Goal: Navigation & Orientation: Find specific page/section

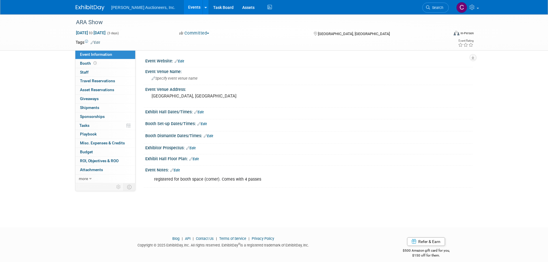
click at [91, 4] on link at bounding box center [94, 5] width 36 height 5
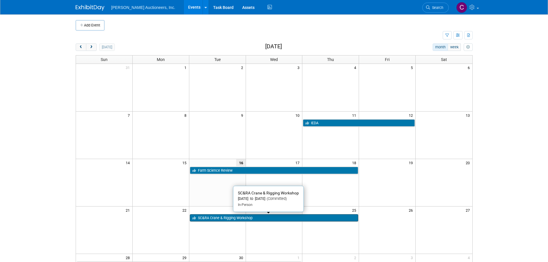
click at [227, 214] on link "SC&RA Crane & Rigging Workshop" at bounding box center [274, 217] width 168 height 7
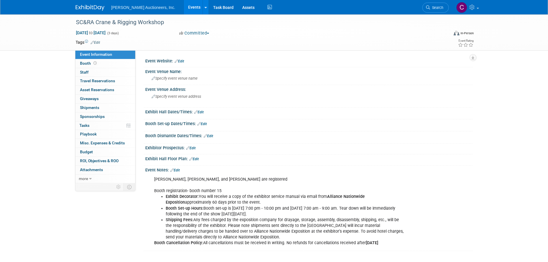
scroll to position [29, 0]
